Goal: Task Accomplishment & Management: Complete application form

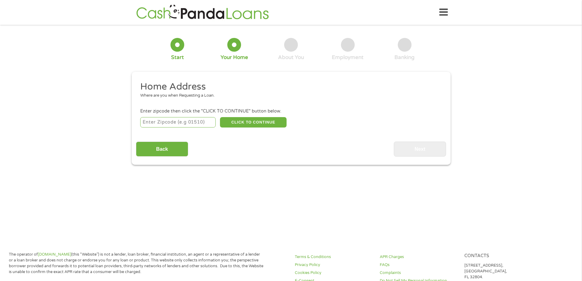
click at [188, 122] on input "number" at bounding box center [177, 122] width 75 height 10
type input "80003"
select select "[US_STATE]"
click at [229, 123] on button "CLICK TO CONTINUE" at bounding box center [253, 122] width 67 height 10
type input "80003"
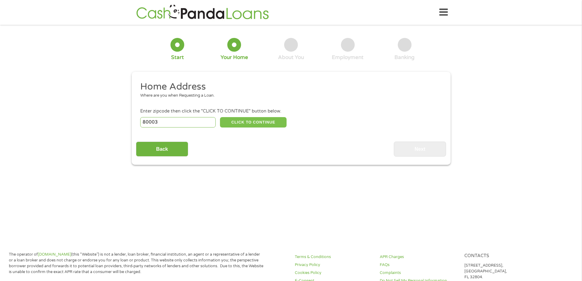
type input "Arvada"
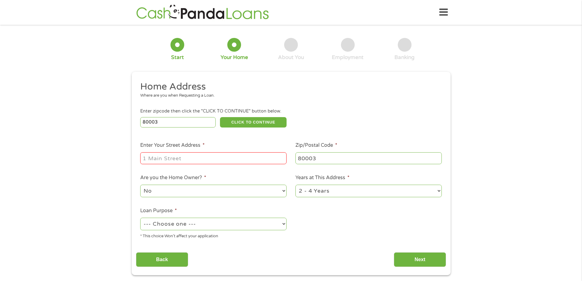
click at [203, 158] on input "Enter Your Street Address *" at bounding box center [213, 158] width 146 height 12
type input "[STREET_ADDRESS]"
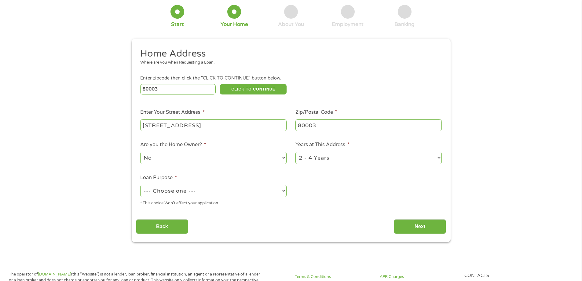
scroll to position [61, 0]
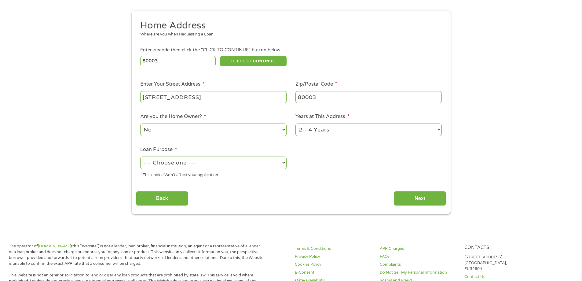
click at [193, 161] on select "--- Choose one --- Pay Bills Debt Consolidation Home Improvement Major Purchase…" at bounding box center [213, 162] width 146 height 13
select select "paybills"
click at [140, 156] on select "--- Choose one --- Pay Bills Debt Consolidation Home Improvement Major Purchase…" at bounding box center [213, 162] width 146 height 13
click at [417, 199] on input "Next" at bounding box center [420, 198] width 52 height 15
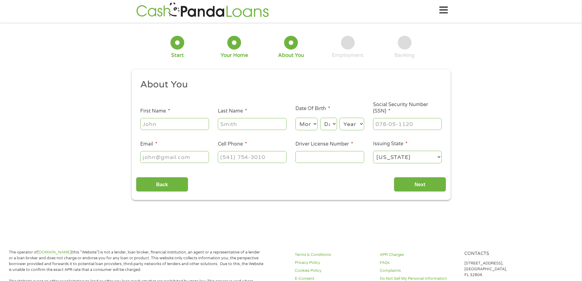
scroll to position [0, 0]
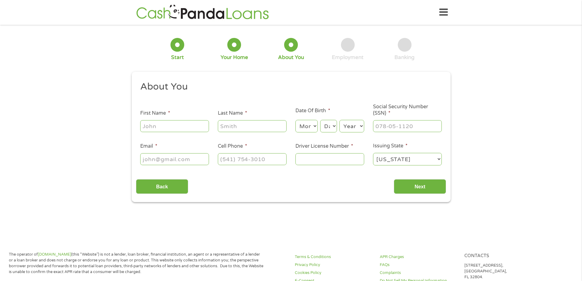
click at [160, 129] on input "First Name *" at bounding box center [174, 126] width 69 height 12
type input "[PERSON_NAME]"
type input "[EMAIL_ADDRESS][DOMAIN_NAME]"
type input "[PHONE_NUMBER]"
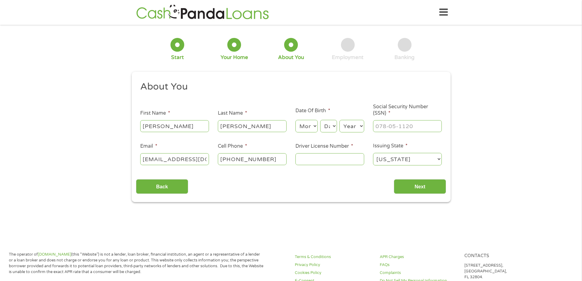
click at [298, 126] on select "Month 1 2 3 4 5 6 7 8 9 10 11 12" at bounding box center [306, 126] width 22 height 13
select select "3"
click at [295, 120] on select "Month 1 2 3 4 5 6 7 8 9 10 11 12" at bounding box center [306, 126] width 22 height 13
click at [326, 125] on select "Day 1 2 3 4 5 6 7 8 9 10 11 12 13 14 15 16 17 18 19 20 21 22 23 24 25 26 27 28 …" at bounding box center [328, 126] width 16 height 13
select select "21"
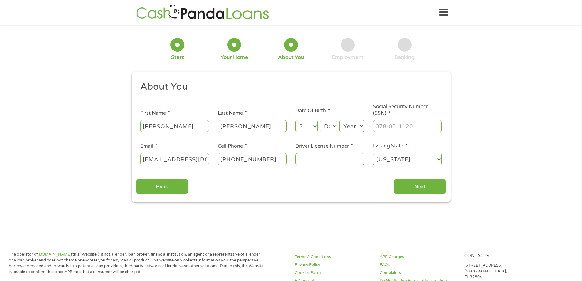
click at [320, 120] on select "Day 1 2 3 4 5 6 7 8 9 10 11 12 13 14 15 16 17 18 19 20 21 22 23 24 25 26 27 28 …" at bounding box center [328, 126] width 16 height 13
click at [349, 126] on select "Year [DATE] 2006 2005 2004 2003 2002 2001 2000 1999 1998 1997 1996 1995 1994 19…" at bounding box center [351, 126] width 25 height 13
select select "1998"
click at [339, 120] on select "Year [DATE] 2006 2005 2004 2003 2002 2001 2000 1999 1998 1997 1996 1995 1994 19…" at bounding box center [351, 126] width 25 height 13
click at [390, 126] on input "___-__-____" at bounding box center [407, 126] width 69 height 12
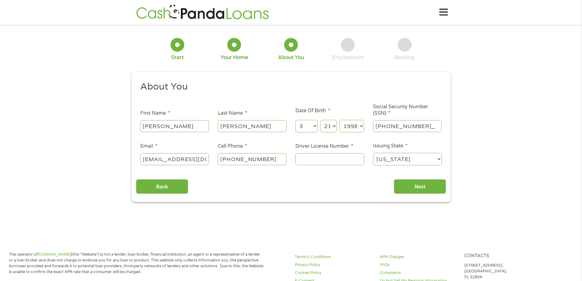
type input "600-79-0296"
click at [313, 159] on input "Driver License Number *" at bounding box center [329, 159] width 69 height 12
type input "D08663458"
click at [403, 163] on select "[US_STATE] [US_STATE] [US_STATE] [US_STATE] [US_STATE] [US_STATE] [US_STATE] [U…" at bounding box center [407, 159] width 69 height 13
select select "[US_STATE]"
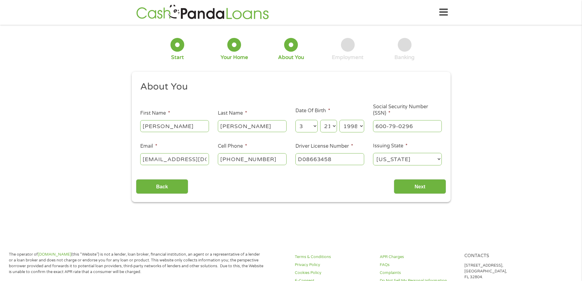
click at [373, 153] on select "[US_STATE] [US_STATE] [US_STATE] [US_STATE] [US_STATE] [US_STATE] [US_STATE] [U…" at bounding box center [407, 159] width 69 height 13
click at [408, 193] on input "Next" at bounding box center [420, 186] width 52 height 15
click at [409, 188] on input "Next" at bounding box center [420, 186] width 52 height 15
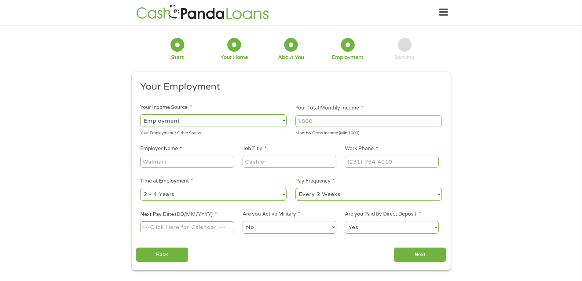
click at [254, 119] on select "--- Choose one --- Employment [DEMOGRAPHIC_DATA] Benefits" at bounding box center [213, 120] width 146 height 13
select select "benefits"
click at [140, 114] on select "--- Choose one --- Employment [DEMOGRAPHIC_DATA] Benefits" at bounding box center [213, 120] width 146 height 13
type input "Other"
type input "[PHONE_NUMBER]"
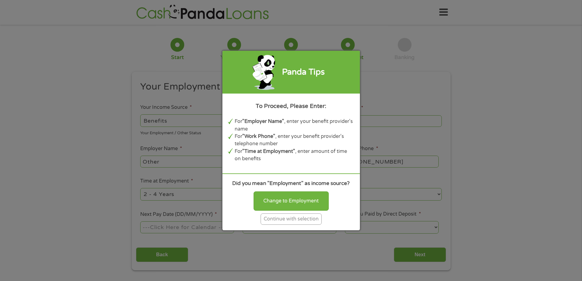
click at [284, 220] on div "Continue with selection" at bounding box center [291, 218] width 61 height 11
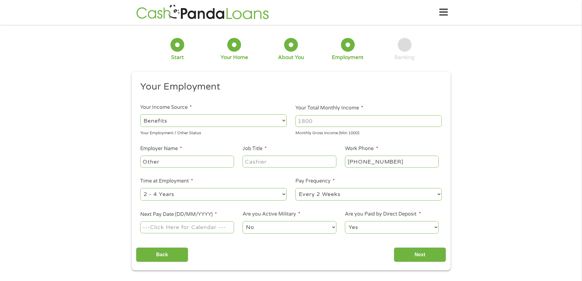
click at [331, 123] on input "Your Total Monthly Income *" at bounding box center [368, 121] width 146 height 12
type input "200"
click at [177, 160] on input "Other" at bounding box center [186, 162] width 93 height 12
drag, startPoint x: 216, startPoint y: 163, endPoint x: 79, endPoint y: 168, distance: 137.0
click at [79, 166] on div "1 Start 2 Your Home 3 About You 4 Employment 5 Banking 6 This field is hidden w…" at bounding box center [291, 149] width 582 height 241
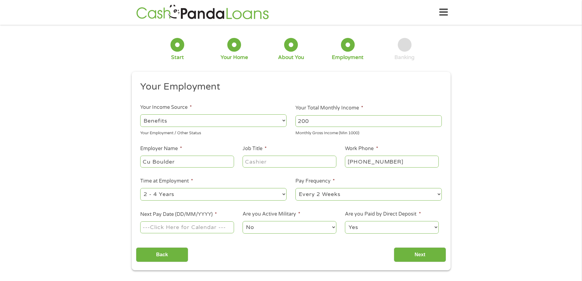
type input "Cu Boulder"
click at [260, 160] on input "Job Title *" at bounding box center [289, 162] width 93 height 12
type input "Student"
click at [304, 196] on select "--- Choose one --- Every 2 Weeks Every Week Monthly Semi-Monthly" at bounding box center [368, 194] width 146 height 13
select select "monthly"
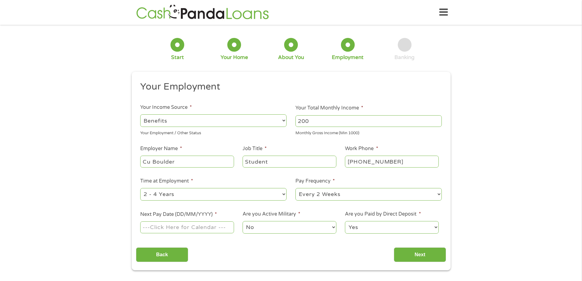
click at [295, 188] on select "--- Choose one --- Every 2 Weeks Every Week Monthly Semi-Monthly" at bounding box center [368, 194] width 146 height 13
click at [171, 230] on input "Next Pay Date (DD/MM/YYYY) *" at bounding box center [186, 227] width 93 height 12
type input "[DATE]"
click at [369, 229] on select "Yes No" at bounding box center [391, 227] width 93 height 13
select select "0"
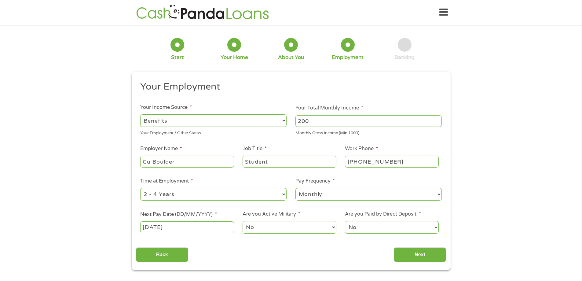
click at [345, 221] on select "Yes No" at bounding box center [391, 227] width 93 height 13
click at [428, 255] on input "Next" at bounding box center [420, 254] width 52 height 15
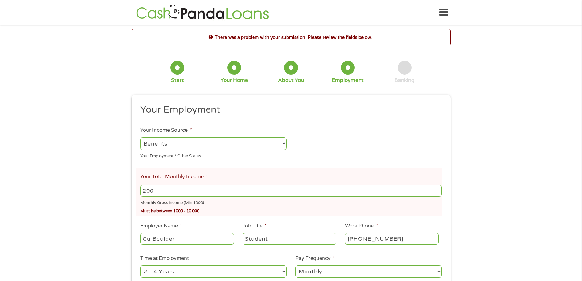
click at [266, 186] on input "200" at bounding box center [290, 191] width 301 height 12
type input "2000"
click at [97, 180] on div "There was a problem with your submission. Please review the fields below. 1 Sta…" at bounding box center [291, 188] width 582 height 318
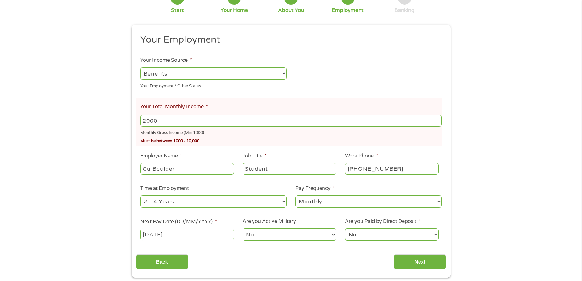
scroll to position [122, 0]
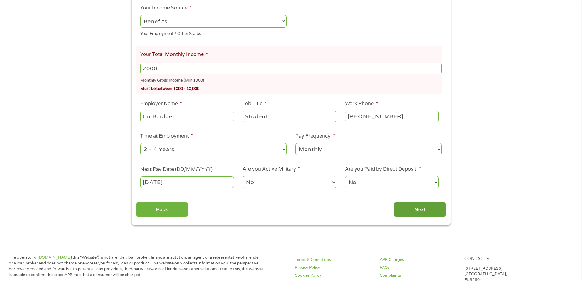
click at [433, 206] on input "Next" at bounding box center [420, 209] width 52 height 15
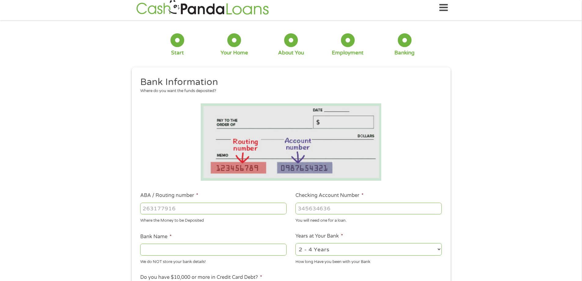
scroll to position [0, 0]
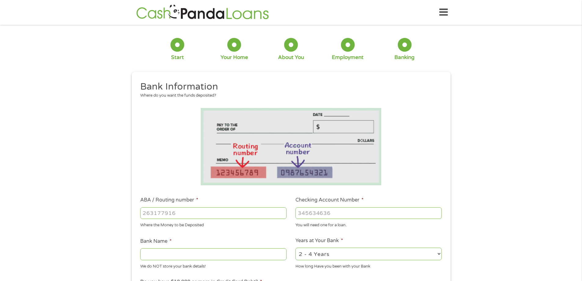
click at [215, 218] on input "ABA / Routing number *" at bounding box center [213, 213] width 146 height 12
type input "102001017"
type input "JPMORGAN CHASE BANK NA"
type input "102001017"
click at [348, 218] on input "Checking Account Number *" at bounding box center [368, 213] width 146 height 12
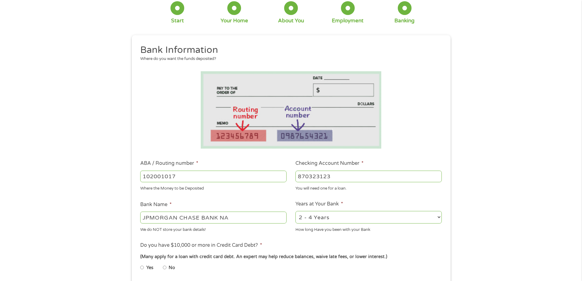
scroll to position [122, 0]
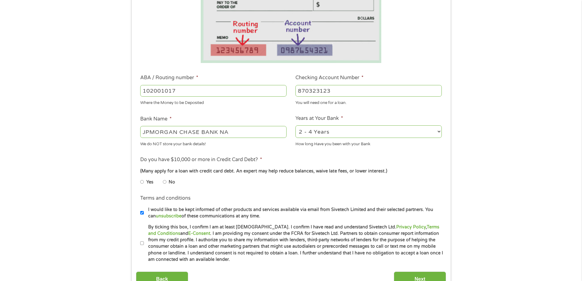
type input "870323123"
click at [317, 133] on select "2 - 4 Years 6 - 12 Months 1 - 2 Years Over 4 Years" at bounding box center [368, 131] width 146 height 13
select select "60months"
click at [295, 125] on select "2 - 4 Years 6 - 12 Months 1 - 2 Years Over 4 Years" at bounding box center [368, 131] width 146 height 13
click at [166, 181] on input "No" at bounding box center [165, 182] width 4 height 10
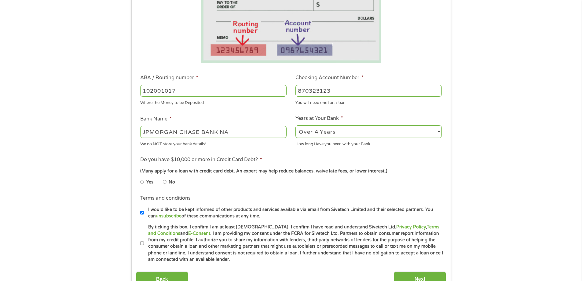
radio input "true"
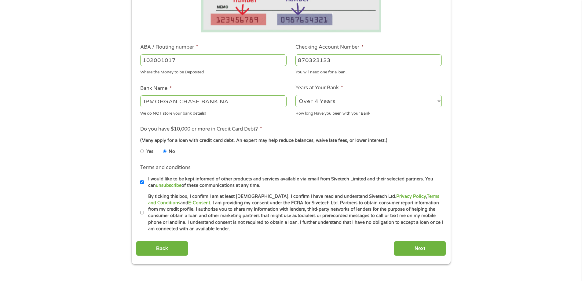
click at [144, 214] on label "By ticking this box, I confirm I am at least [DEMOGRAPHIC_DATA]. I confirm I ha…" at bounding box center [294, 212] width 300 height 39
click at [144, 214] on input "By ticking this box, I confirm I am at least [DEMOGRAPHIC_DATA]. I confirm I ha…" at bounding box center [142, 213] width 4 height 10
checkbox input "true"
click at [422, 246] on input "Next" at bounding box center [420, 248] width 52 height 15
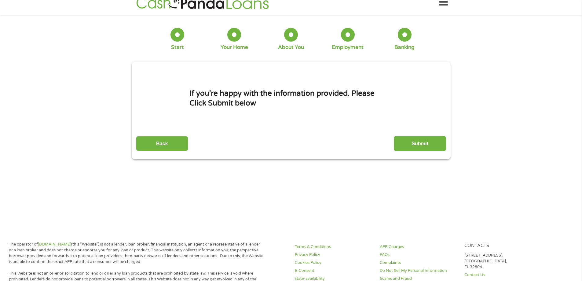
scroll to position [0, 0]
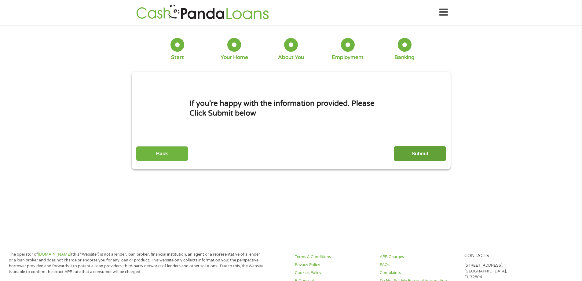
click at [401, 155] on input "Submit" at bounding box center [420, 153] width 52 height 15
